Goal: Task Accomplishment & Management: Complete application form

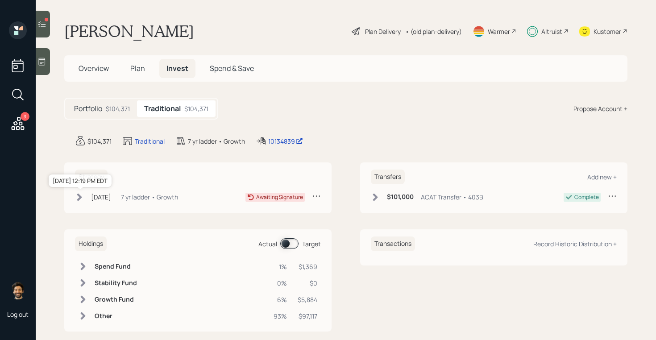
click at [111, 196] on div "[DATE]" at bounding box center [101, 196] width 20 height 9
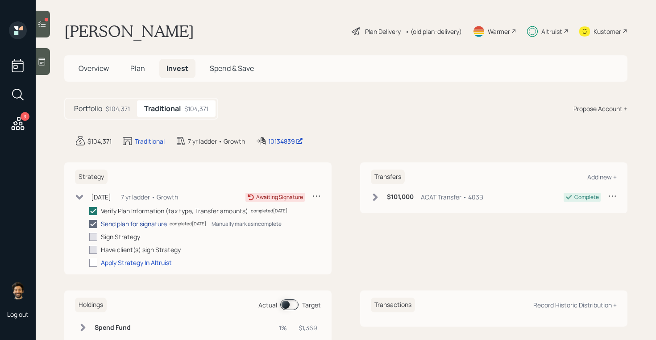
click at [107, 223] on div "Send plan for signature" at bounding box center [134, 223] width 66 height 9
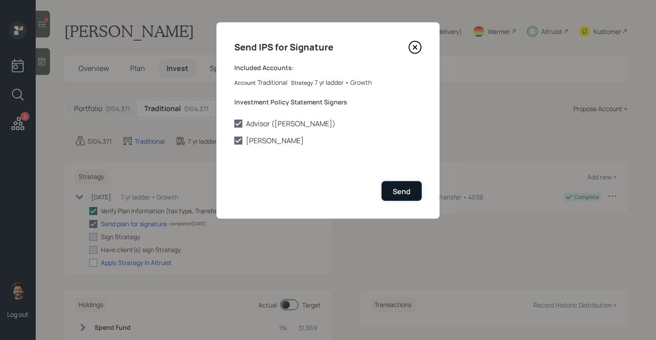
click at [405, 198] on button "Send" at bounding box center [401, 190] width 40 height 19
